Goal: Task Accomplishment & Management: Use online tool/utility

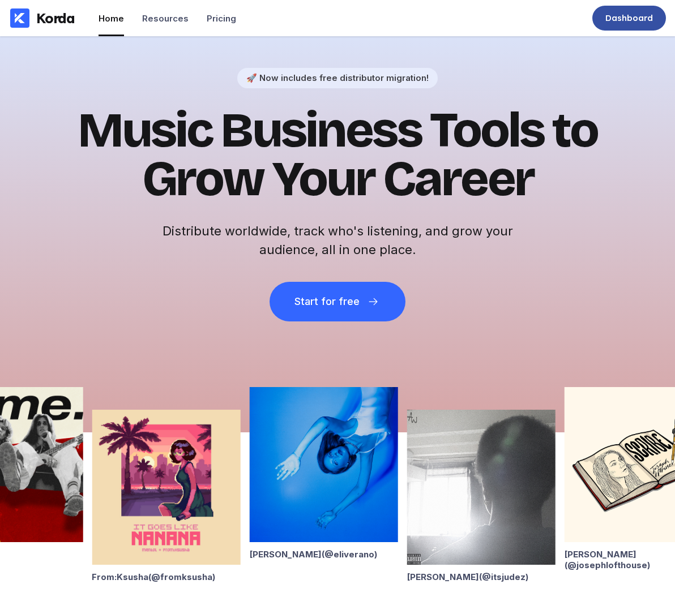
click at [638, 18] on div "Dashboard" at bounding box center [629, 17] width 48 height 11
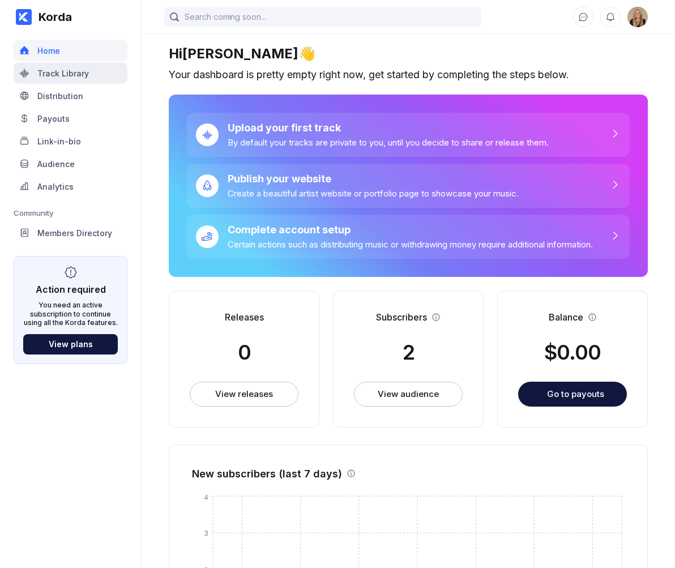
click at [91, 74] on div "Track Library" at bounding box center [71, 73] width 114 height 22
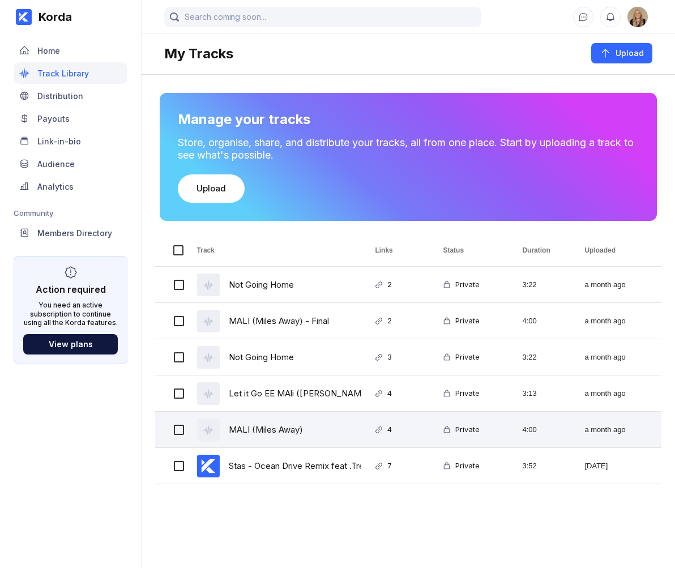
click at [274, 434] on div "MALI (Miles Away)" at bounding box center [266, 429] width 74 height 27
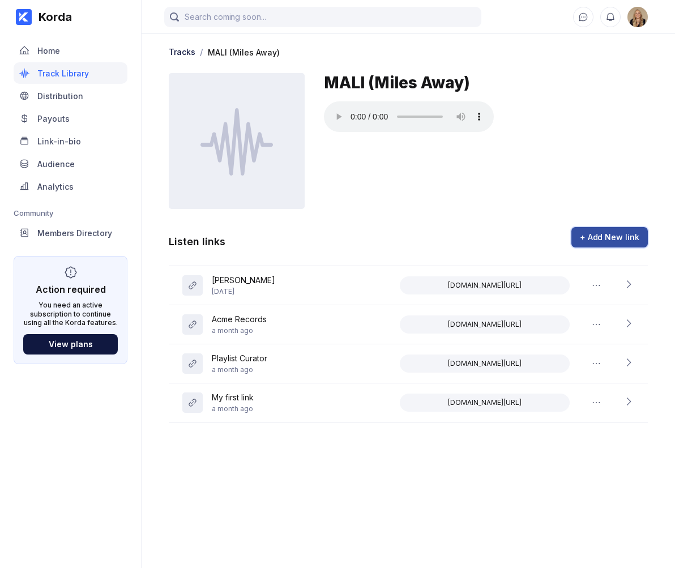
click at [586, 236] on div "+ Add New link" at bounding box center [608, 236] width 59 height 11
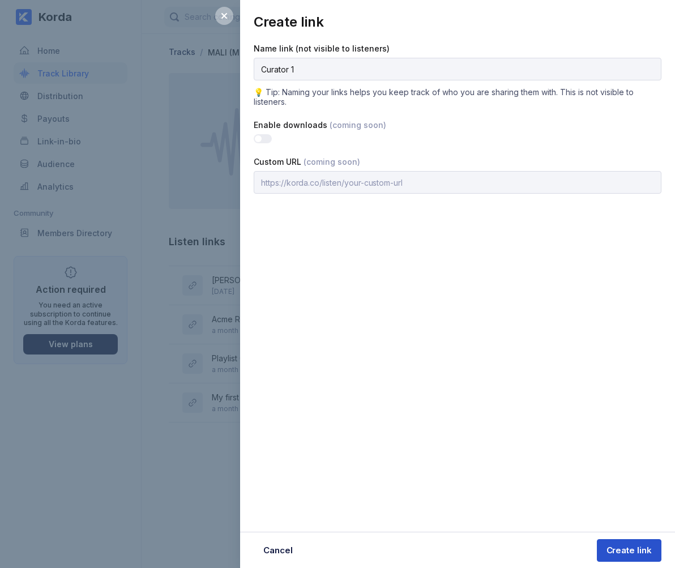
type input "Curator 1"
click at [634, 543] on button "Create link" at bounding box center [628, 550] width 65 height 23
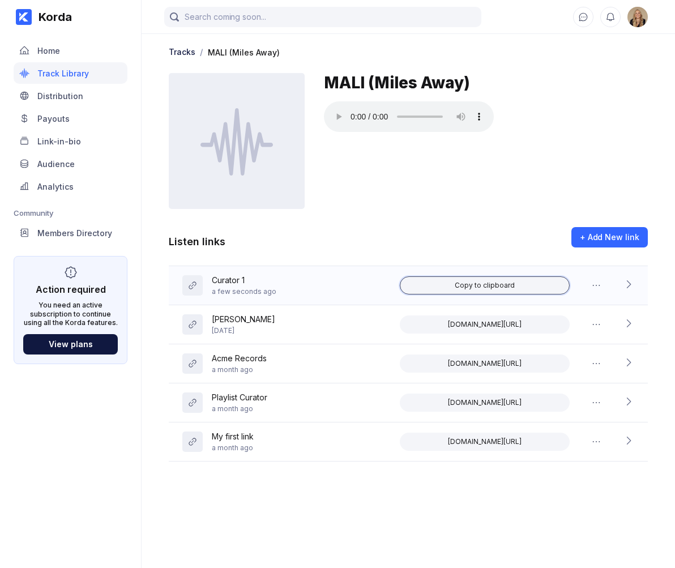
click at [497, 285] on div "Copy to clipboard" at bounding box center [484, 285] width 60 height 9
click at [625, 283] on icon at bounding box center [627, 283] width 11 height 11
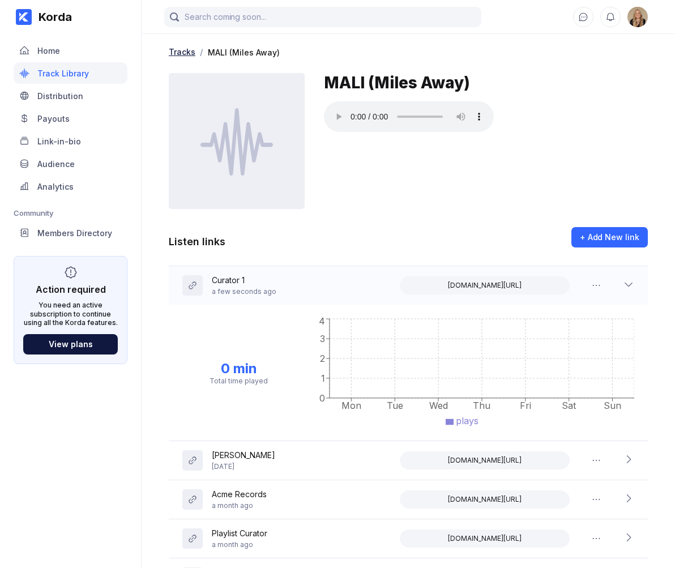
click at [175, 51] on div "Tracks" at bounding box center [182, 52] width 27 height 10
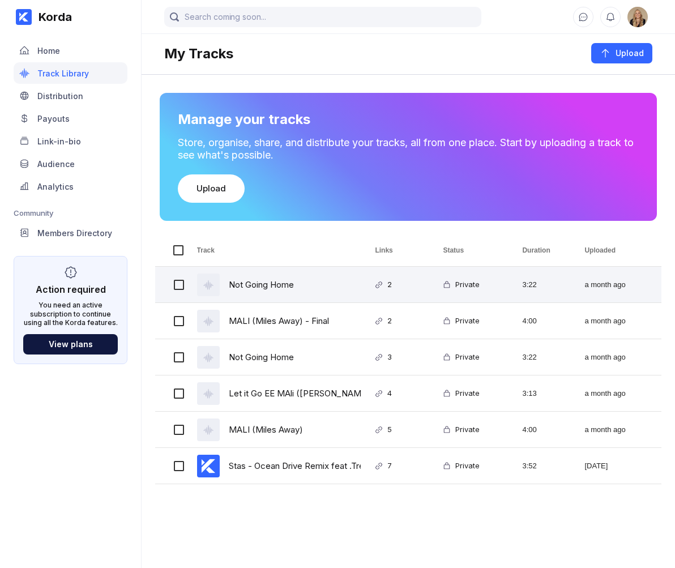
click at [272, 282] on div "Not Going Home" at bounding box center [261, 284] width 65 height 27
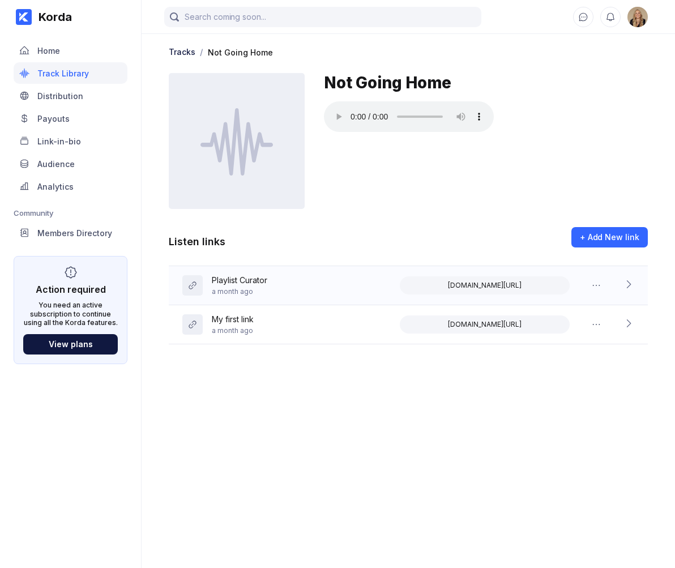
click at [629, 285] on icon at bounding box center [627, 283] width 11 height 11
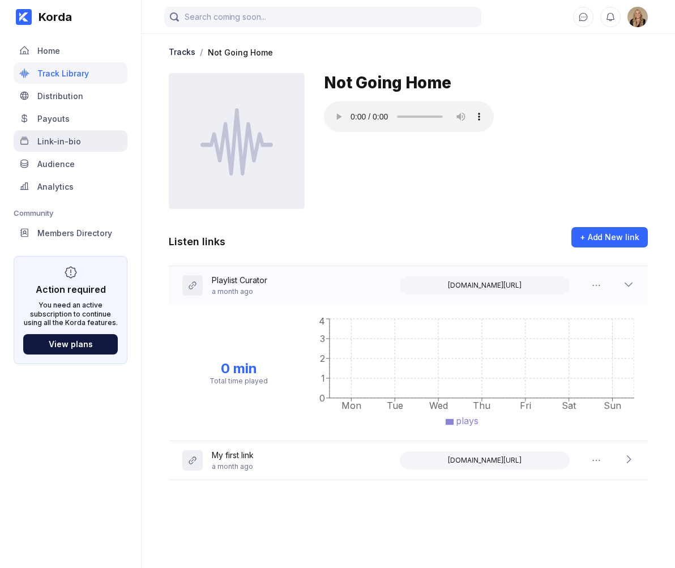
click at [92, 137] on div "Link-in-bio" at bounding box center [71, 141] width 114 height 22
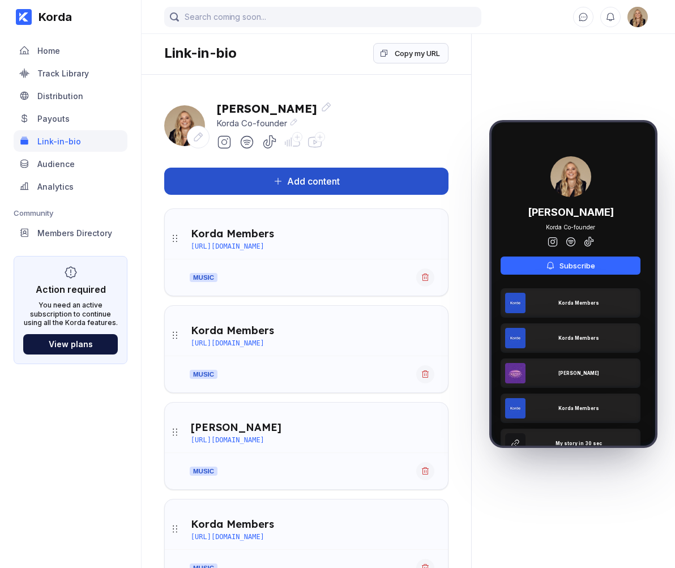
click at [406, 173] on button "Add content" at bounding box center [306, 181] width 284 height 27
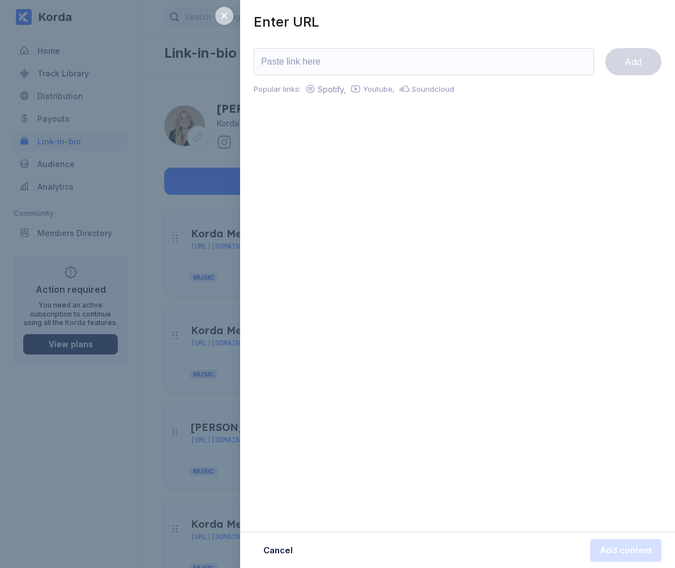
click at [221, 16] on icon at bounding box center [224, 15] width 9 height 9
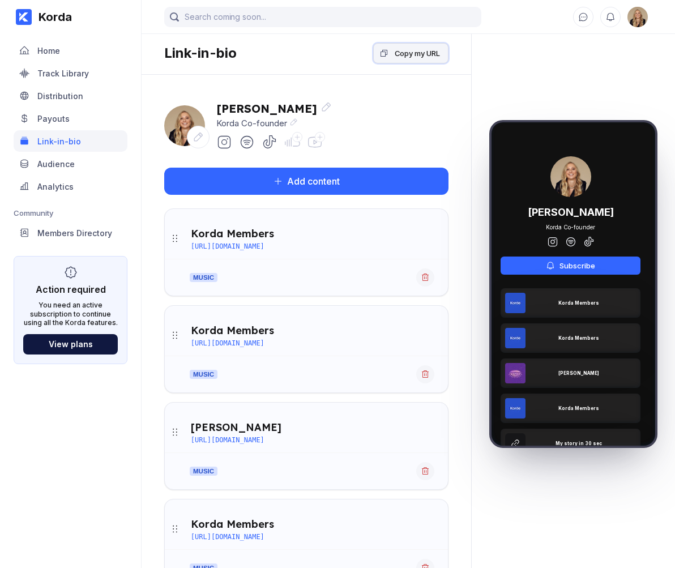
click at [405, 55] on div "Copy my URL" at bounding box center [416, 53] width 45 height 11
click at [93, 171] on div "Audience" at bounding box center [71, 164] width 114 height 22
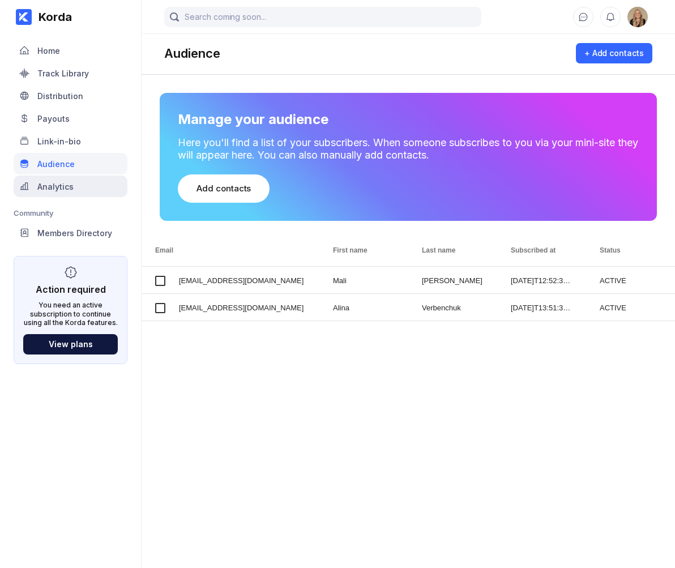
click at [72, 184] on div "Analytics" at bounding box center [55, 187] width 36 height 10
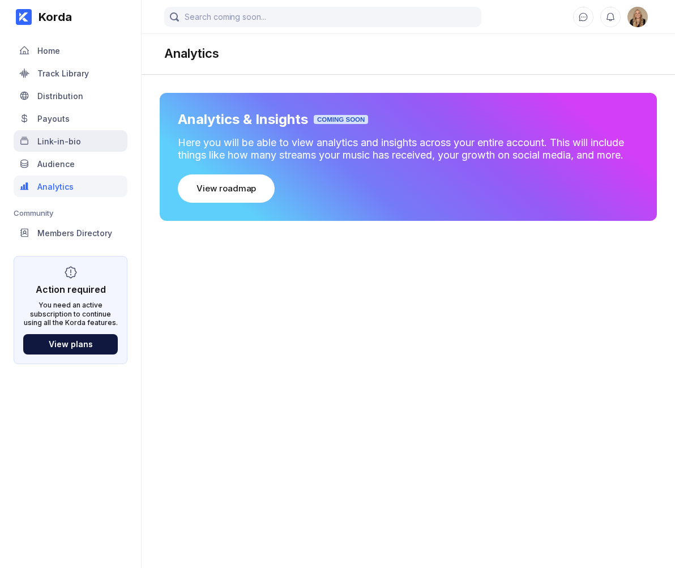
click at [85, 142] on div "Link-in-bio" at bounding box center [71, 141] width 114 height 22
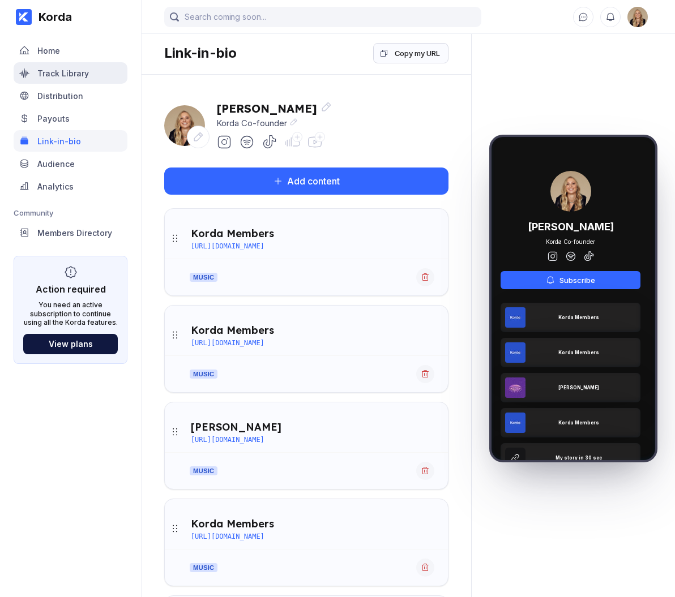
click at [90, 76] on div "Track Library" at bounding box center [71, 73] width 114 height 22
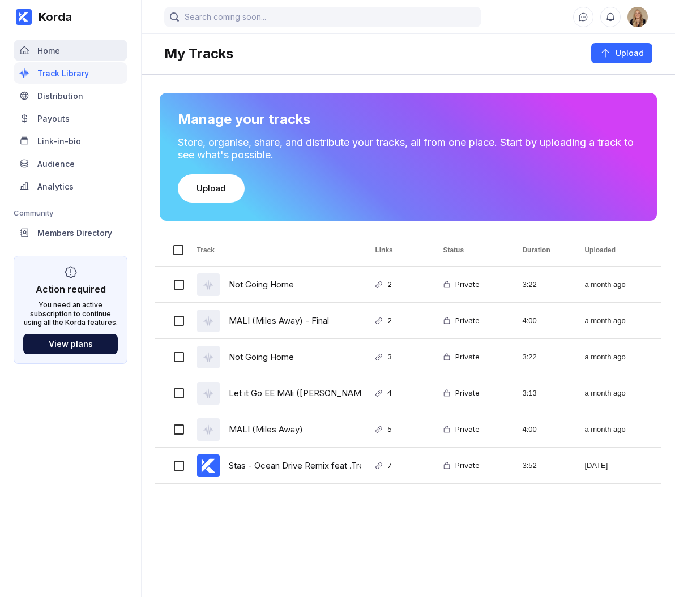
click at [50, 45] on div "Home" at bounding box center [71, 51] width 114 height 22
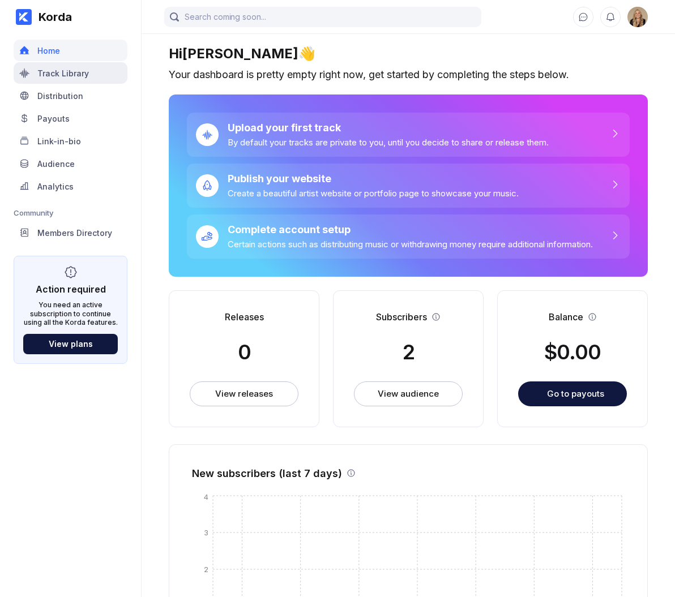
click at [85, 73] on div "Track Library" at bounding box center [62, 73] width 51 height 10
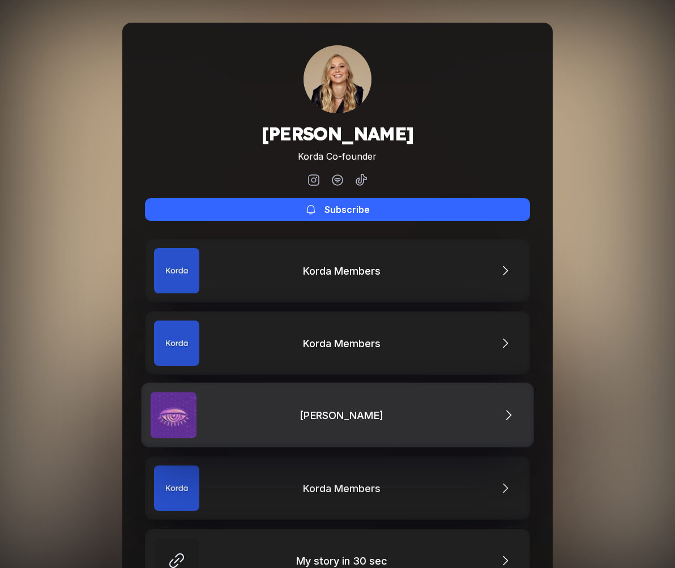
click at [413, 413] on link "[PERSON_NAME]" at bounding box center [337, 415] width 393 height 65
